Goal: Task Accomplishment & Management: Manage account settings

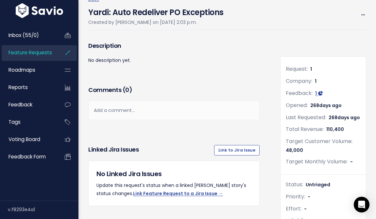
scroll to position [44, 0]
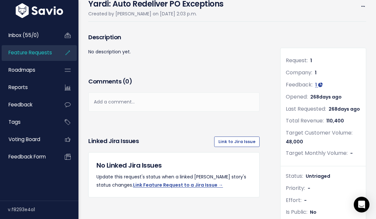
click at [317, 175] on span "Untriaged" at bounding box center [318, 176] width 25 height 7
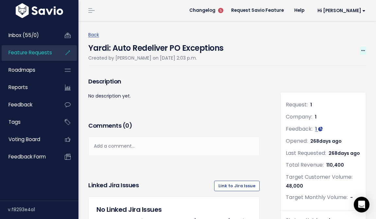
click at [360, 51] on span at bounding box center [363, 50] width 6 height 8
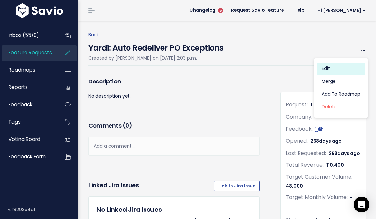
click at [340, 66] on link "Edit" at bounding box center [341, 68] width 48 height 13
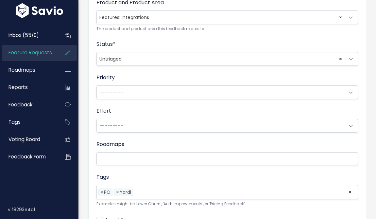
scroll to position [234, 0]
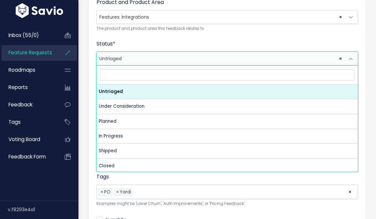
click at [351, 58] on span at bounding box center [350, 58] width 13 height 13
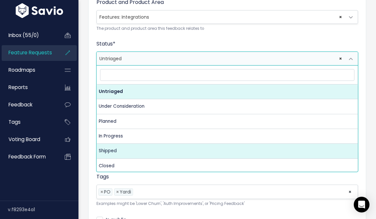
select select "SHIPPED"
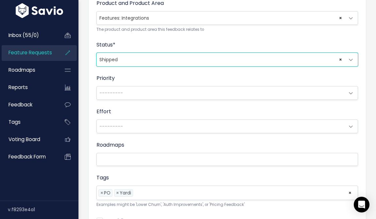
scroll to position [301, 0]
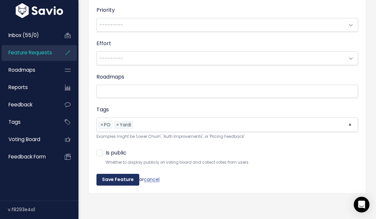
click at [108, 176] on input "Save Feature" at bounding box center [117, 180] width 43 height 12
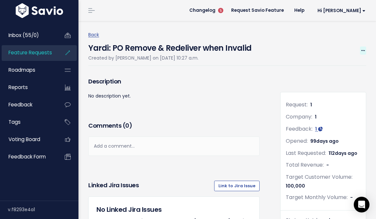
click at [362, 47] on span at bounding box center [363, 50] width 6 height 8
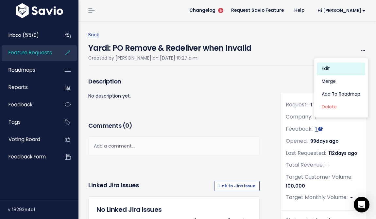
click at [348, 66] on link "Edit" at bounding box center [341, 68] width 48 height 13
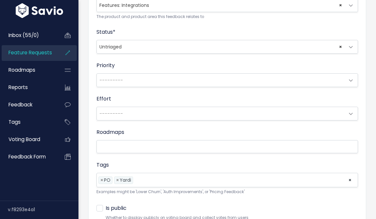
scroll to position [262, 0]
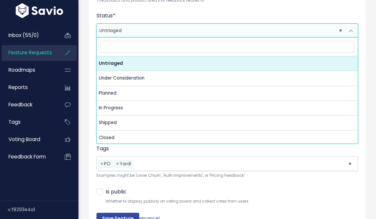
click at [191, 35] on span "× Untriaged" at bounding box center [221, 30] width 248 height 13
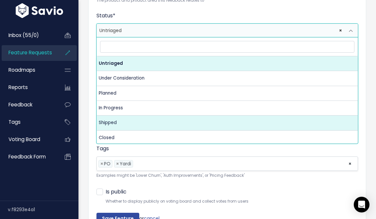
select select "SHIPPED"
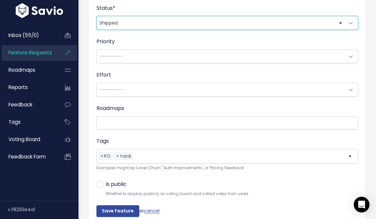
scroll to position [273, 0]
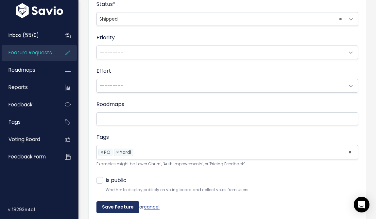
click at [117, 207] on input "Save Feature" at bounding box center [117, 207] width 43 height 12
